Goal: Information Seeking & Learning: Learn about a topic

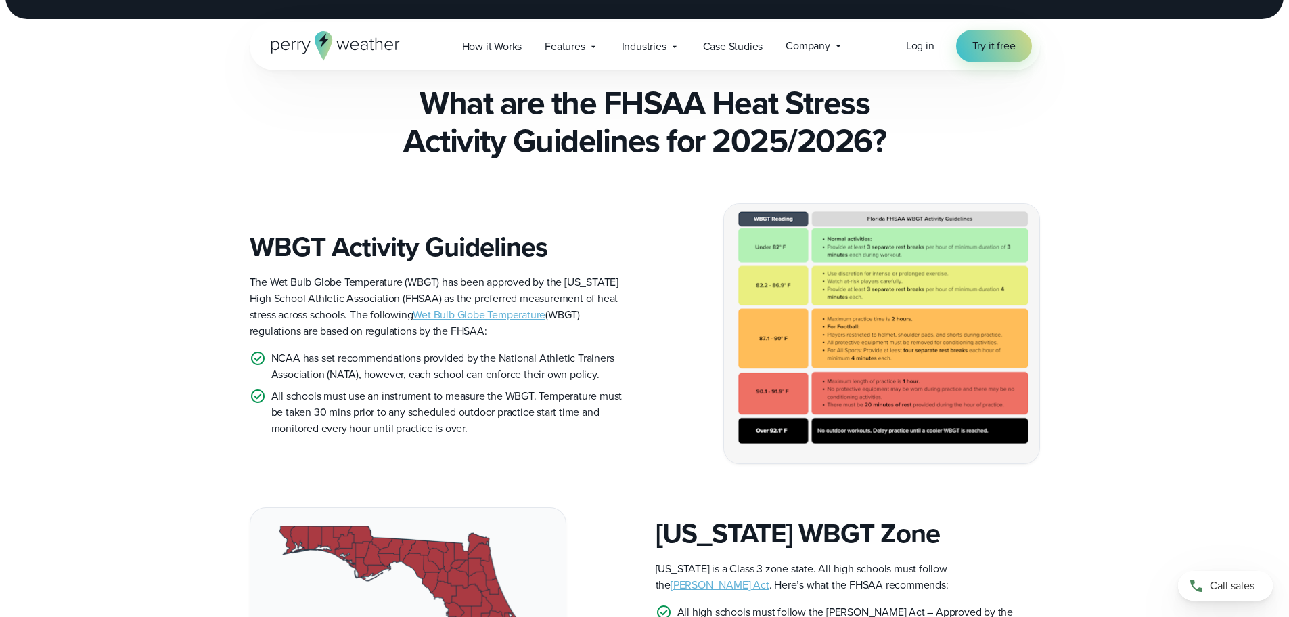
scroll to position [338, 0]
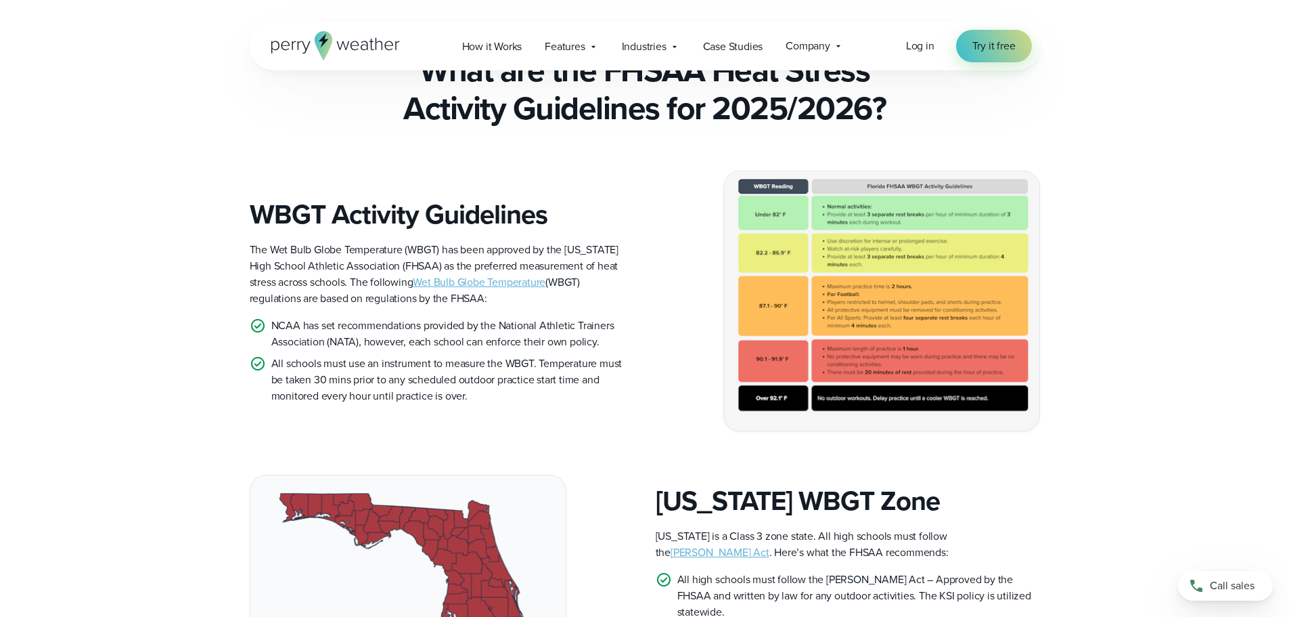
click at [805, 288] on img at bounding box center [881, 300] width 315 height 259
click at [848, 204] on img at bounding box center [881, 300] width 315 height 259
click at [847, 205] on img at bounding box center [881, 300] width 315 height 259
click at [853, 205] on img at bounding box center [881, 300] width 315 height 259
click at [854, 205] on img at bounding box center [881, 300] width 315 height 259
